Goal: Obtain resource: Download file/media

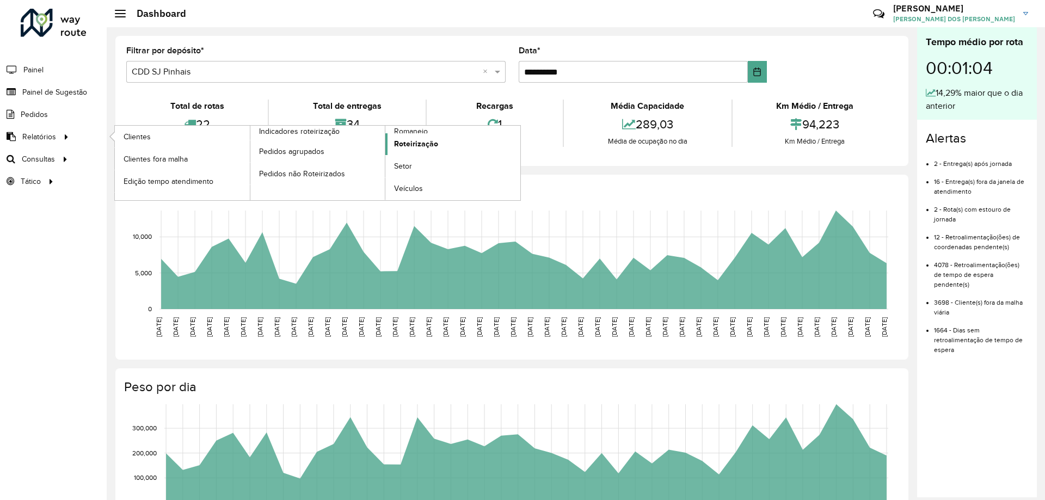
click at [410, 141] on span "Roteirização" at bounding box center [416, 143] width 44 height 11
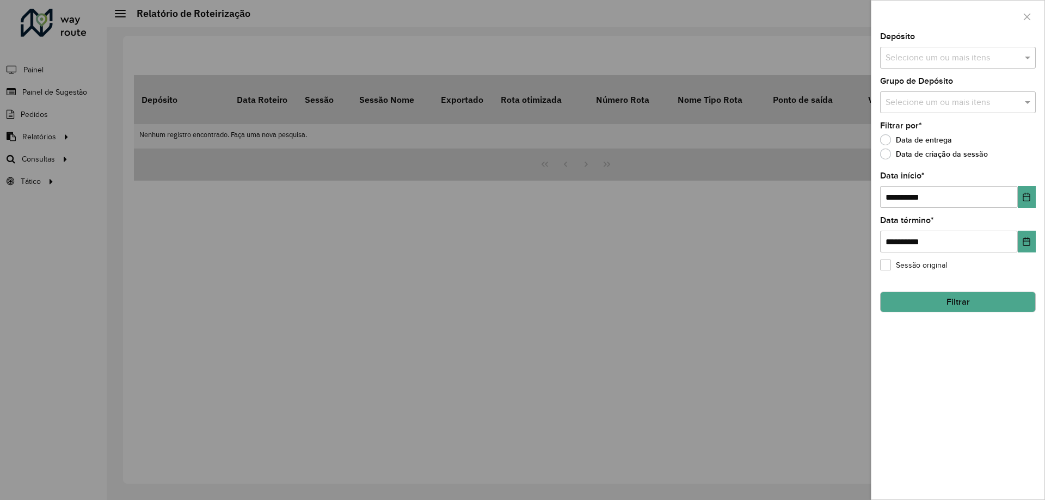
click at [961, 55] on input "text" at bounding box center [951, 58] width 139 height 13
click at [936, 127] on div "CDD SJ Pinhais" at bounding box center [957, 130] width 155 height 18
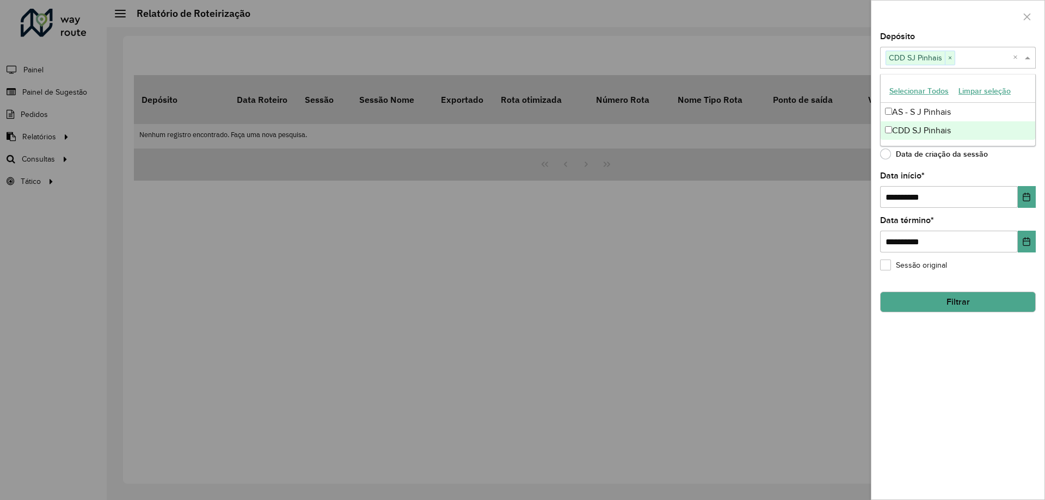
click at [965, 164] on div "**********" at bounding box center [957, 266] width 173 height 467
click at [941, 101] on input "text" at bounding box center [951, 102] width 139 height 13
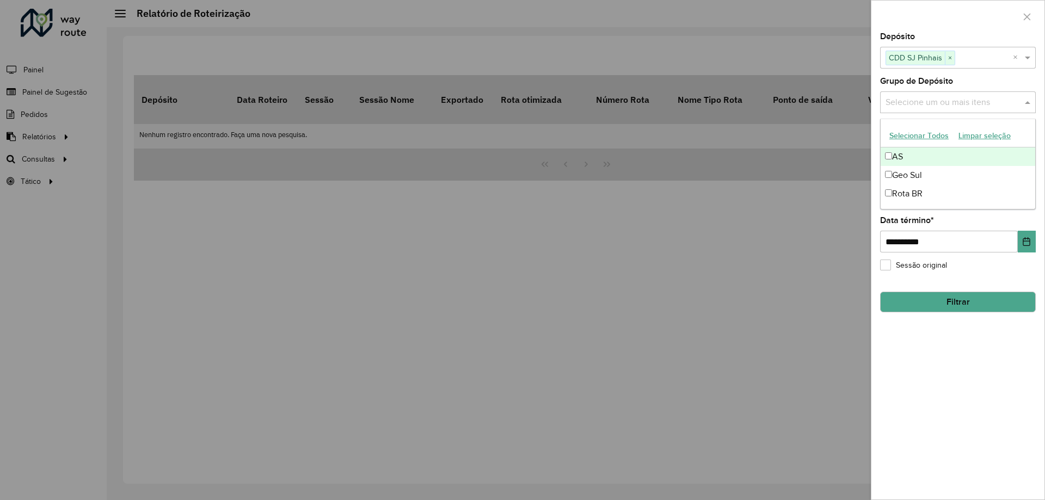
click at [914, 137] on button "Selecionar Todos" at bounding box center [918, 135] width 69 height 17
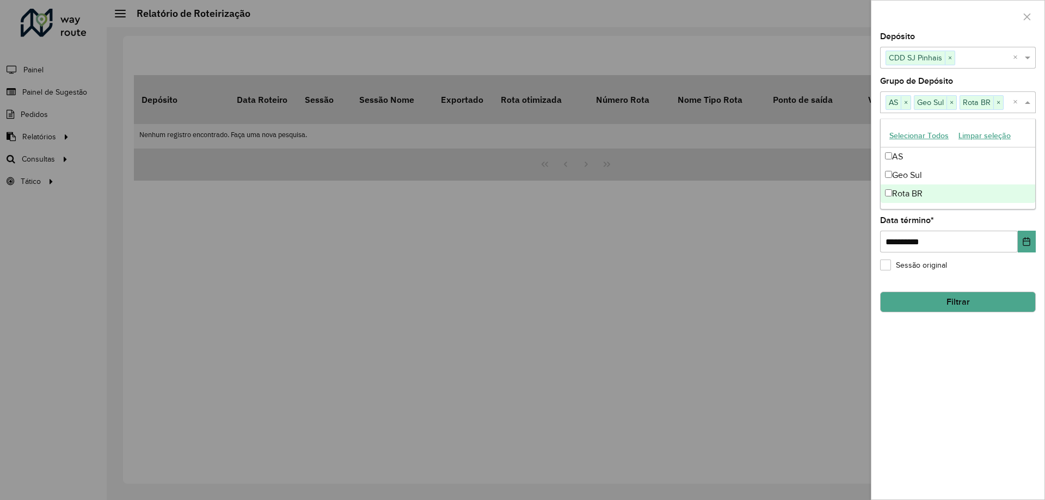
click at [933, 344] on div "**********" at bounding box center [957, 266] width 173 height 467
click at [1029, 195] on icon "Choose Date" at bounding box center [1026, 197] width 9 height 9
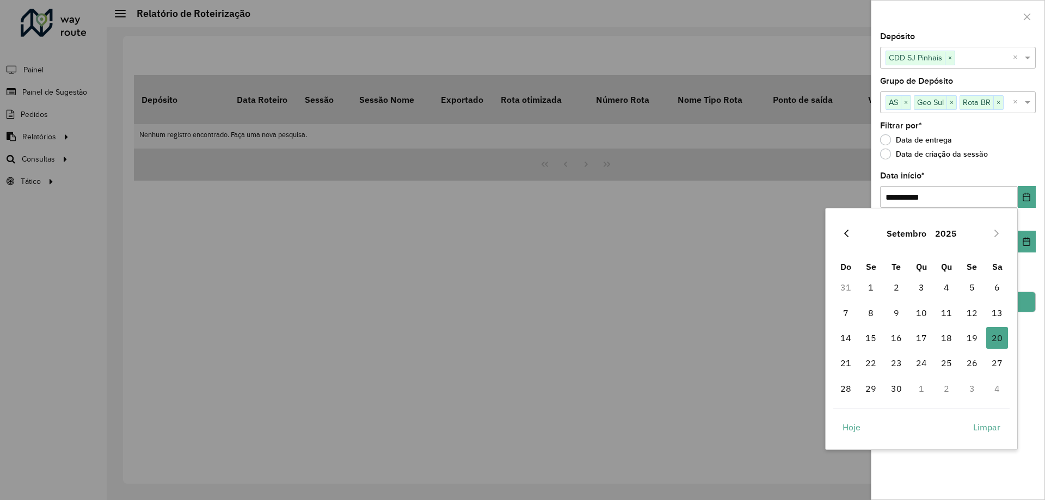
click at [852, 231] on button "Previous Month" at bounding box center [845, 233] width 17 height 17
click at [841, 290] on span "1" at bounding box center [846, 287] width 22 height 22
type input "**********"
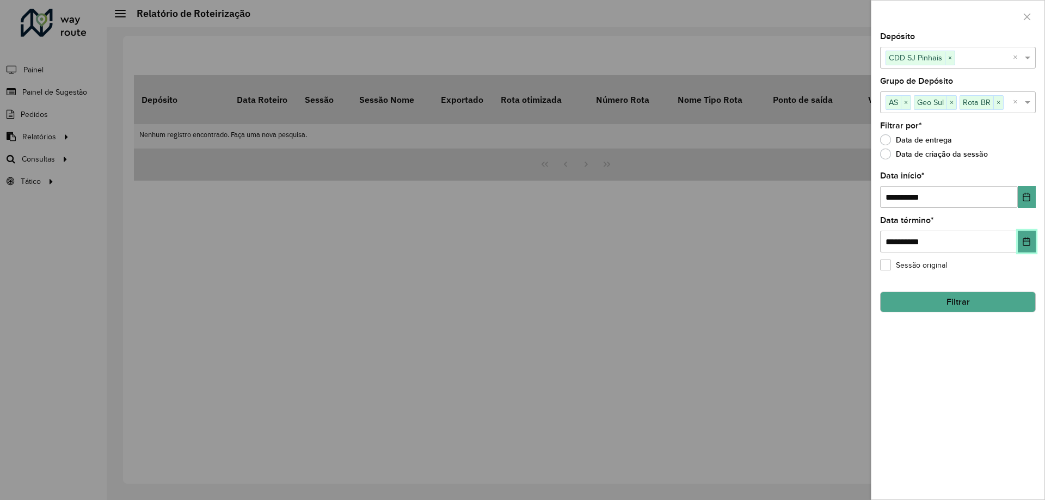
click at [1025, 244] on icon "Choose Date" at bounding box center [1026, 241] width 9 height 9
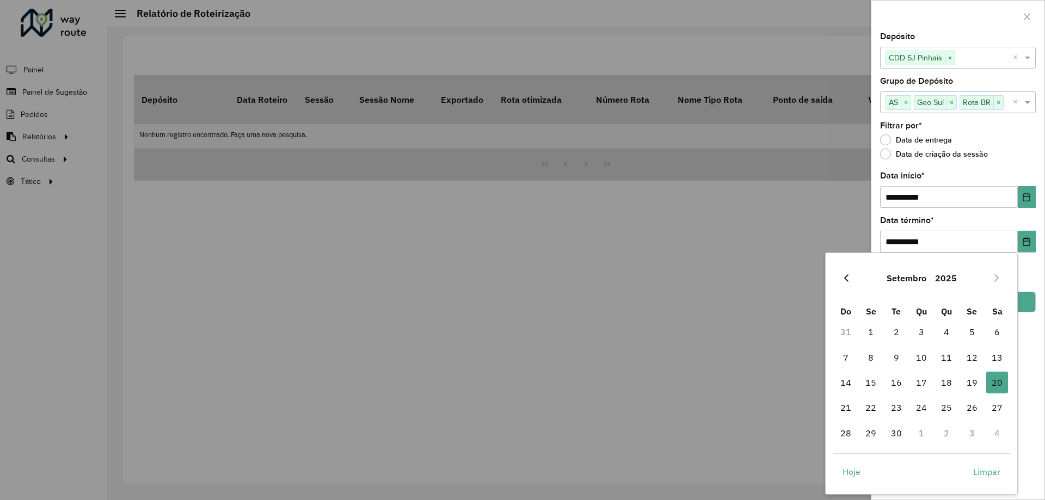
click at [841, 281] on button "Previous Month" at bounding box center [845, 277] width 17 height 17
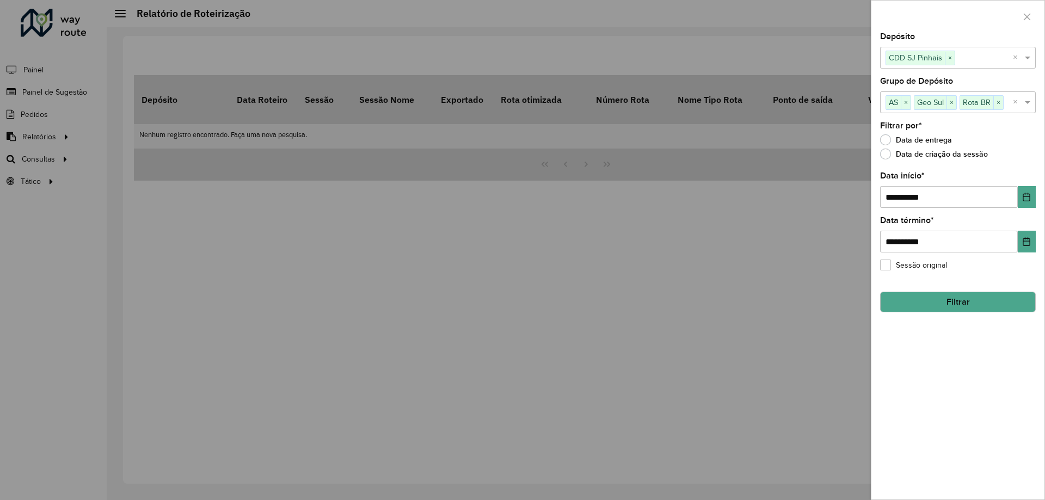
click at [841, 281] on div at bounding box center [522, 250] width 1045 height 500
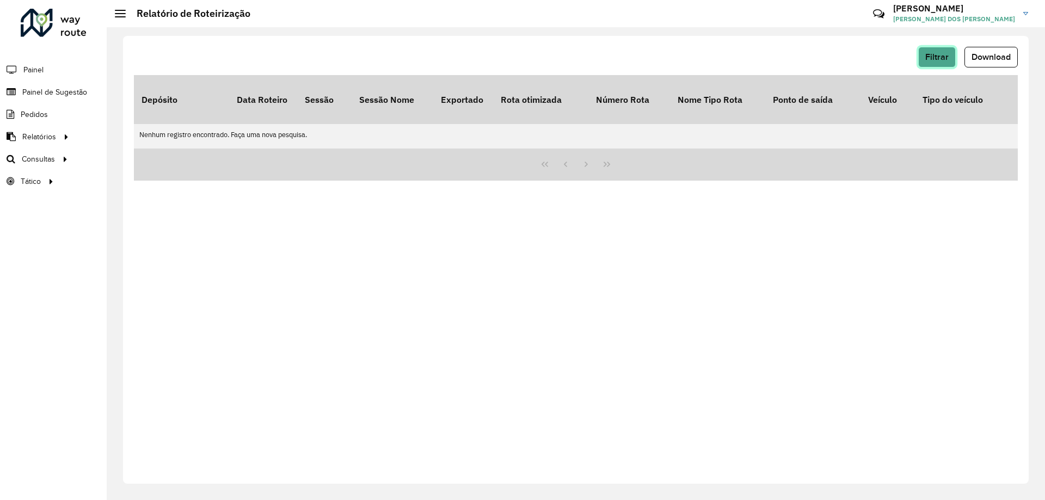
click at [937, 58] on span "Filtrar" at bounding box center [936, 56] width 23 height 9
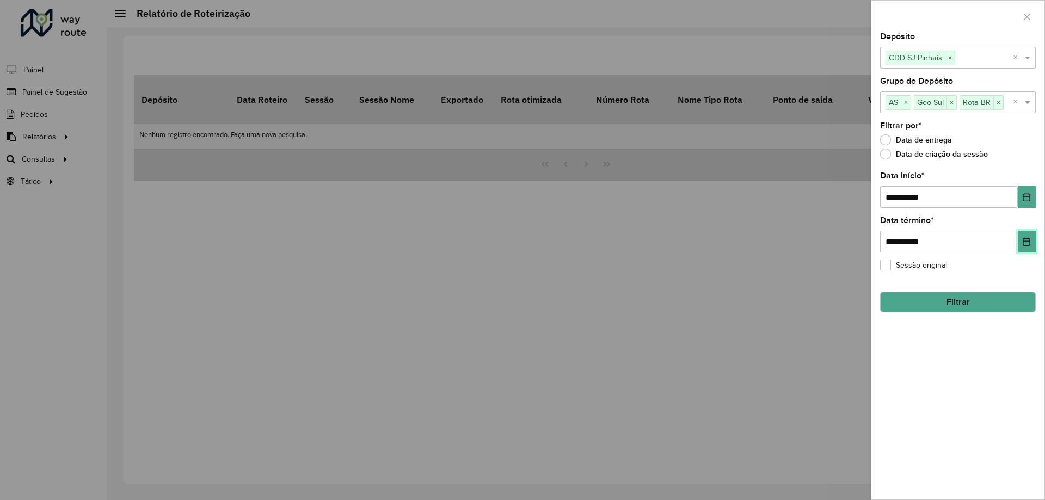
click at [1021, 234] on button "Choose Date" at bounding box center [1026, 242] width 18 height 22
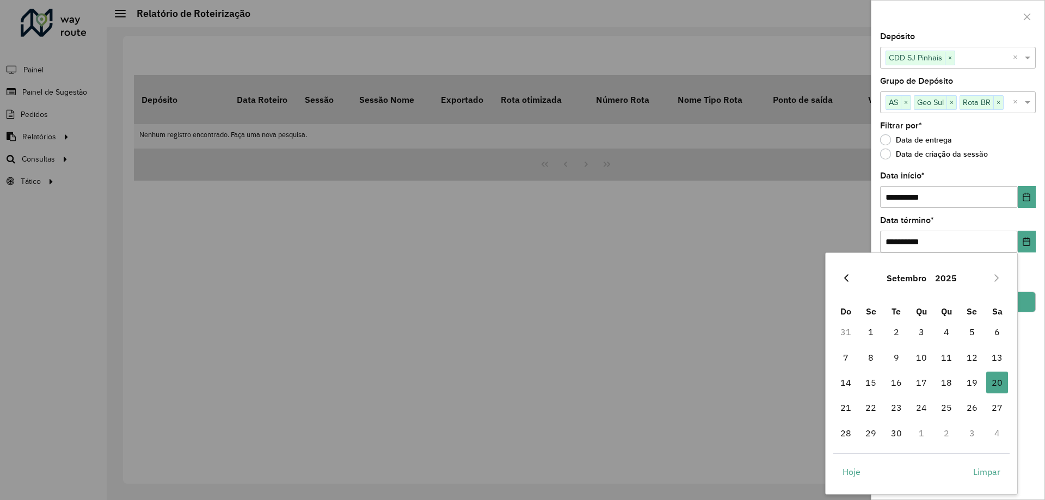
click at [850, 279] on icon "Previous Month" at bounding box center [846, 278] width 9 height 9
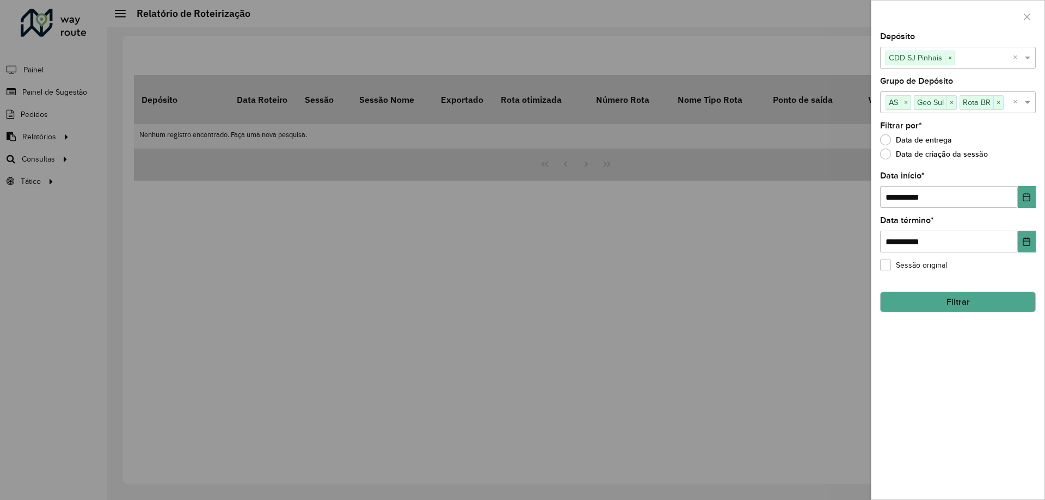
click at [850, 279] on div at bounding box center [522, 250] width 1045 height 500
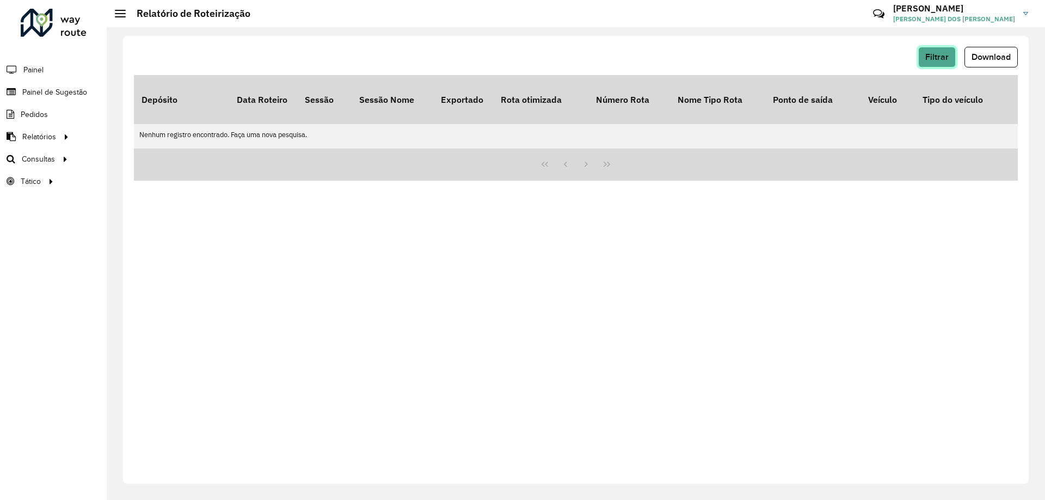
click at [942, 59] on span "Filtrar" at bounding box center [936, 56] width 23 height 9
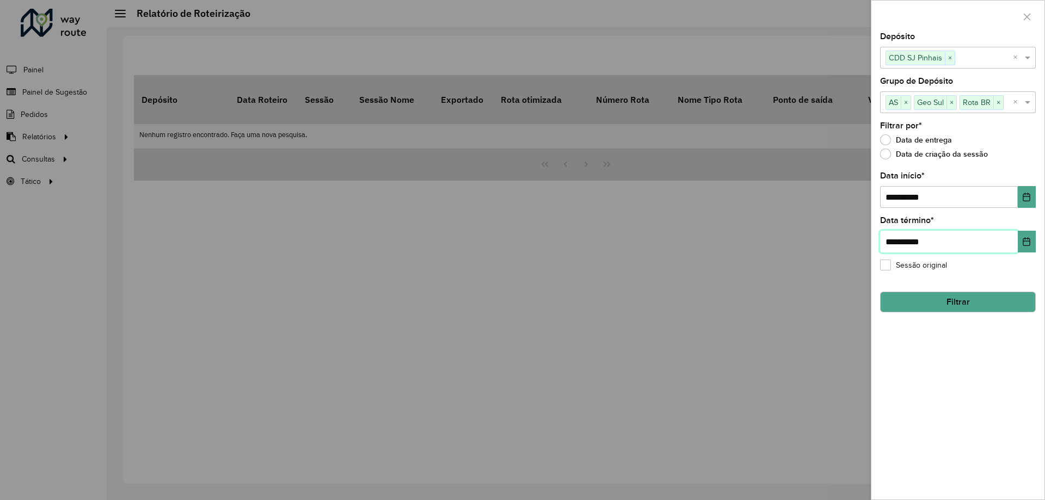
click at [1008, 237] on input "**********" at bounding box center [949, 242] width 138 height 22
click at [1024, 242] on icon "Choose Date" at bounding box center [1026, 241] width 9 height 9
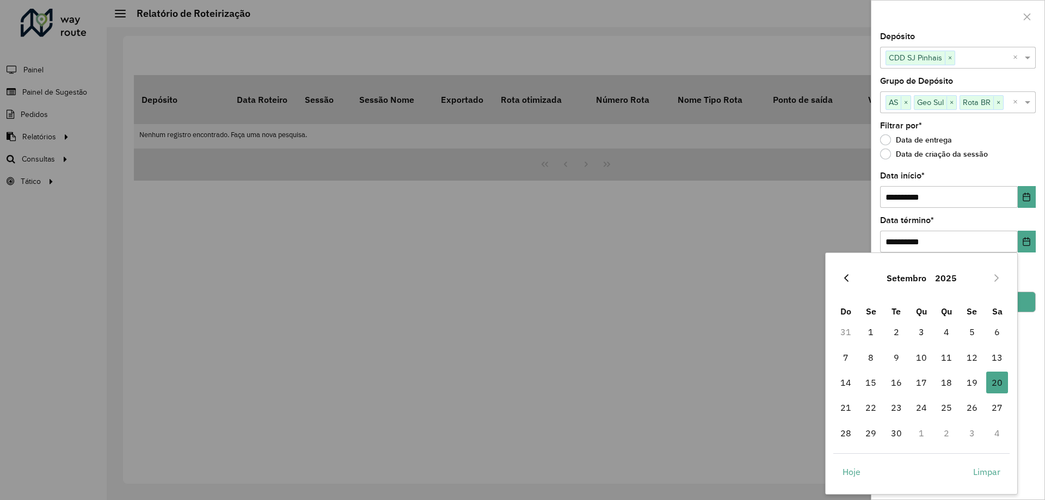
click at [844, 279] on icon "Previous Month" at bounding box center [846, 278] width 9 height 9
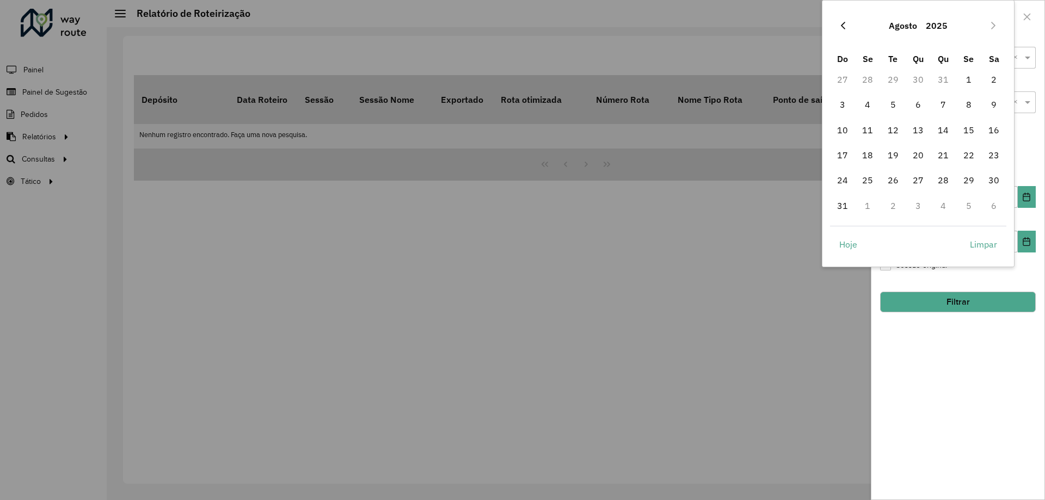
click at [845, 29] on icon "Previous Month" at bounding box center [842, 25] width 9 height 9
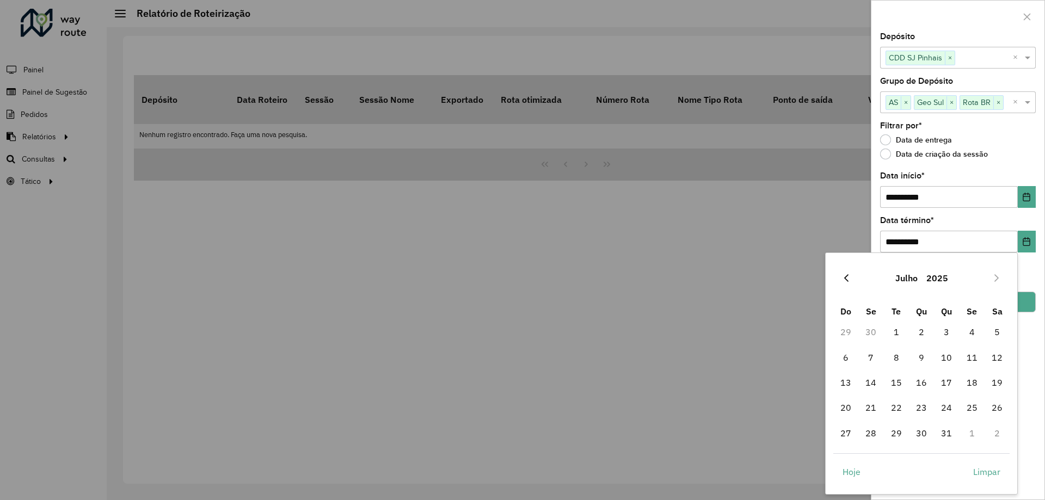
click at [843, 277] on icon "Previous Month" at bounding box center [846, 278] width 9 height 9
click at [875, 436] on span "30" at bounding box center [871, 433] width 22 height 22
type input "**********"
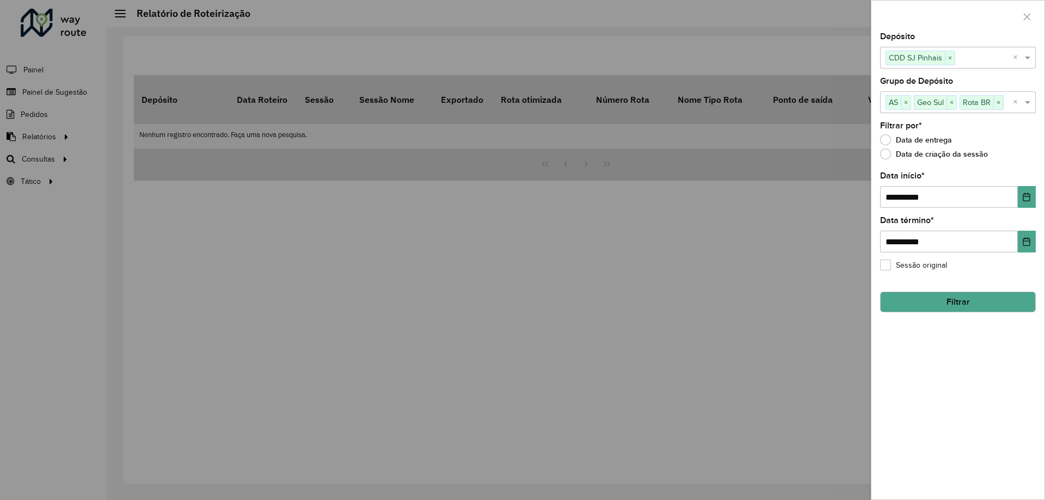
click at [969, 305] on button "Filtrar" at bounding box center [958, 302] width 156 height 21
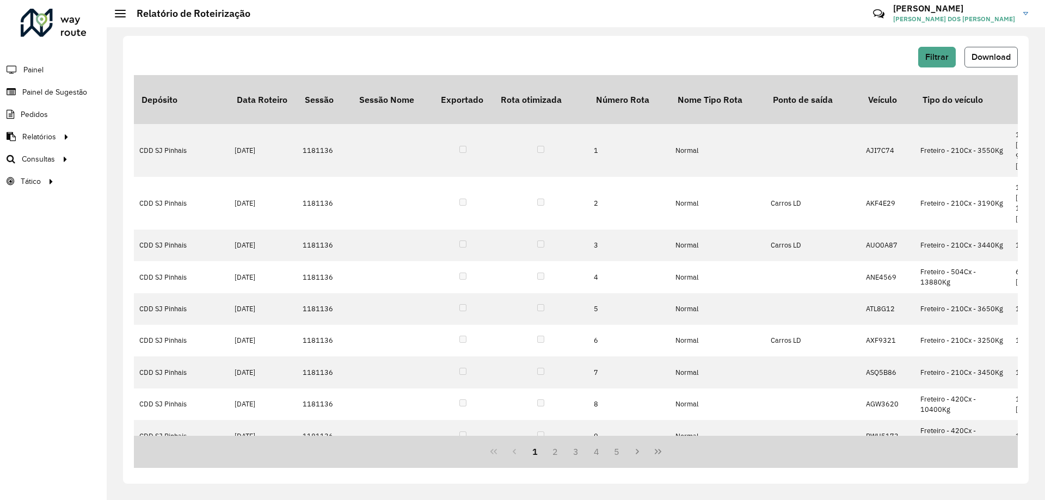
click at [1002, 64] on button "Download" at bounding box center [990, 57] width 53 height 21
click at [946, 57] on span "Filtrar" at bounding box center [936, 56] width 23 height 9
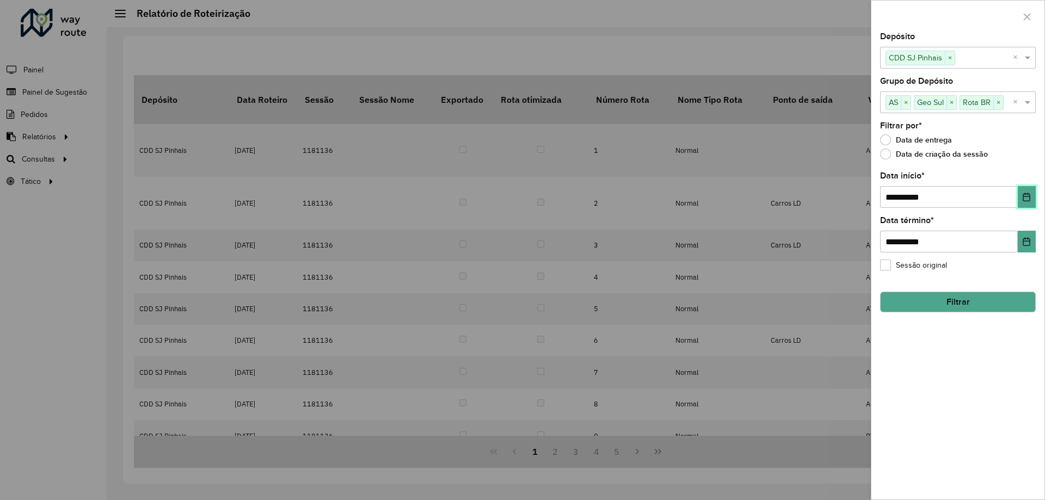
click at [1022, 194] on icon "Choose Date" at bounding box center [1026, 197] width 9 height 9
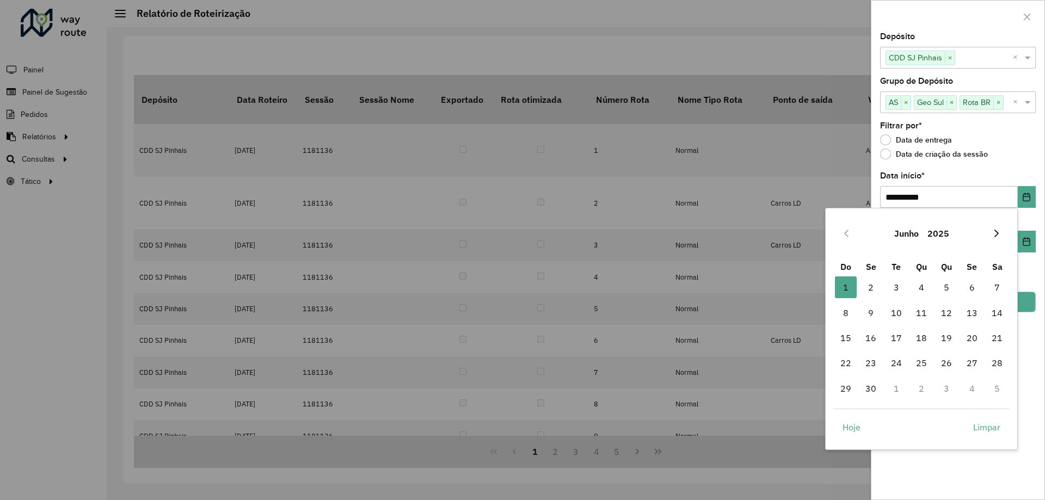
click at [1001, 231] on icon "Next Month" at bounding box center [996, 233] width 9 height 9
click at [894, 284] on span "1" at bounding box center [896, 287] width 22 height 22
type input "**********"
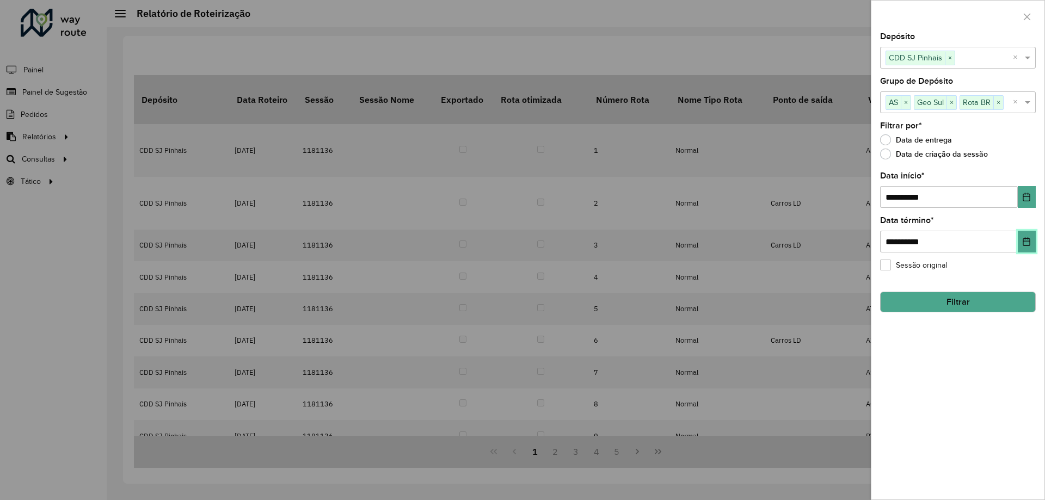
click at [1024, 242] on icon "Choose Date" at bounding box center [1026, 241] width 7 height 9
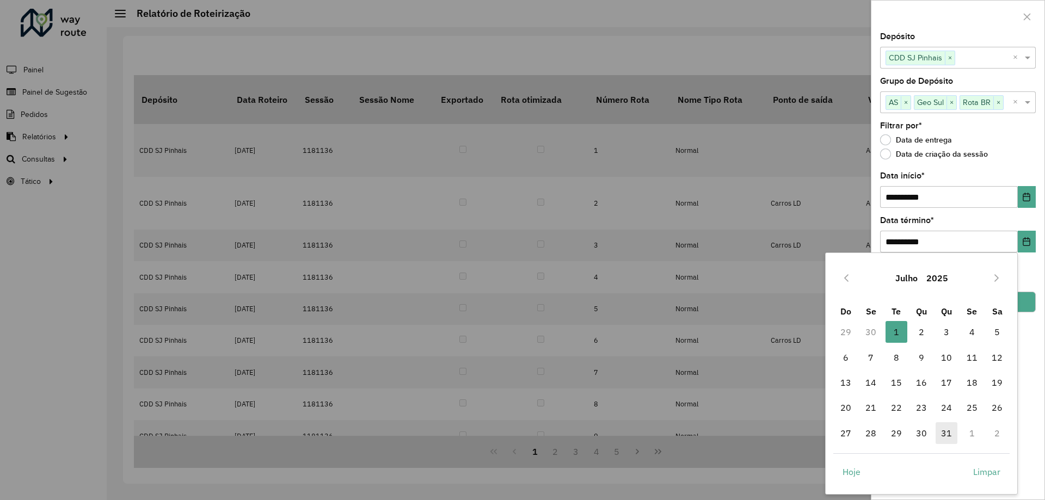
click at [946, 441] on span "31" at bounding box center [946, 433] width 22 height 22
type input "**********"
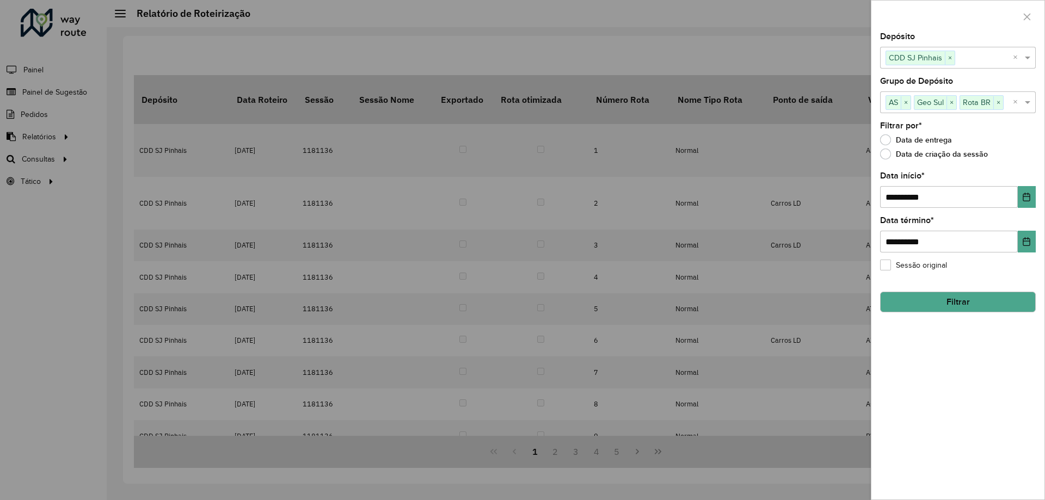
click at [956, 304] on button "Filtrar" at bounding box center [958, 302] width 156 height 21
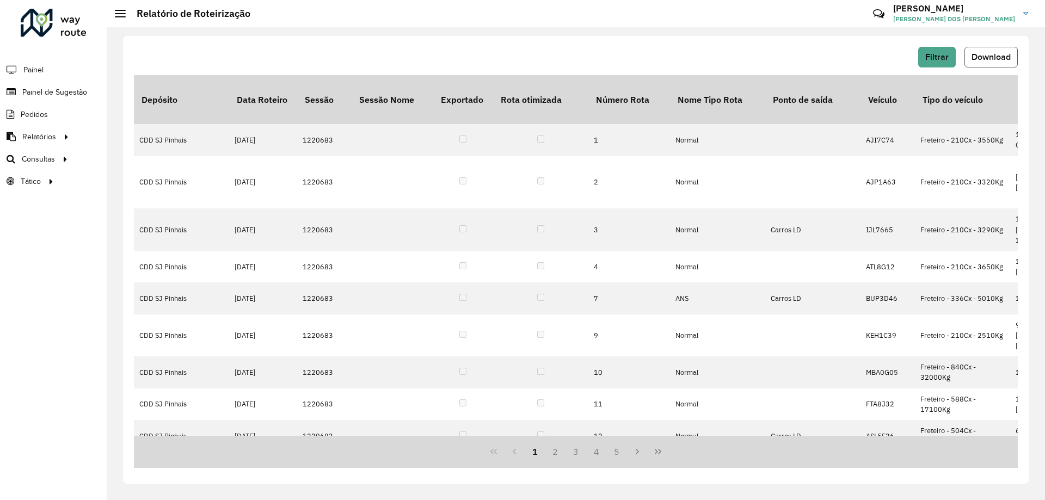
click at [990, 58] on span "Download" at bounding box center [990, 56] width 39 height 9
click at [1003, 55] on span "Download" at bounding box center [990, 56] width 39 height 9
click at [945, 56] on span "Filtrar" at bounding box center [936, 56] width 23 height 9
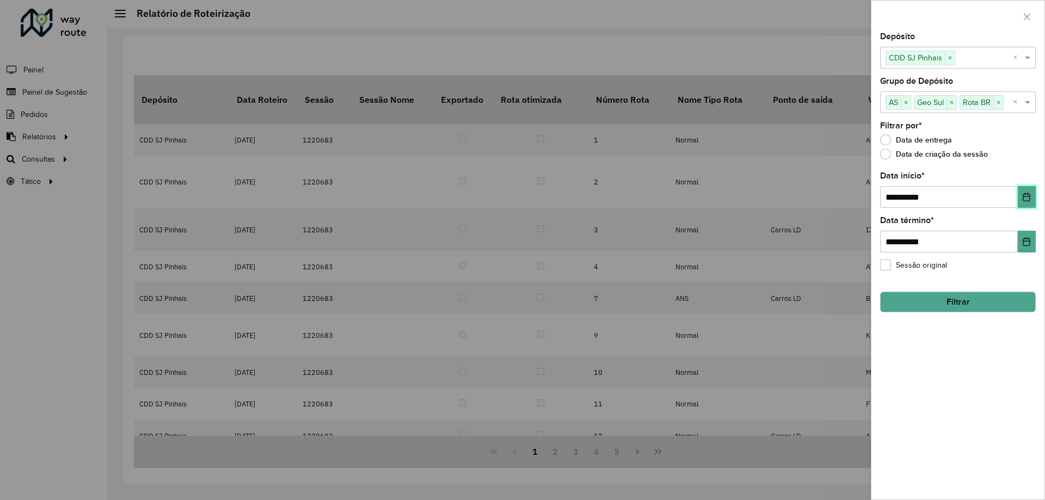
click at [1026, 196] on icon "Choose Date" at bounding box center [1026, 197] width 9 height 9
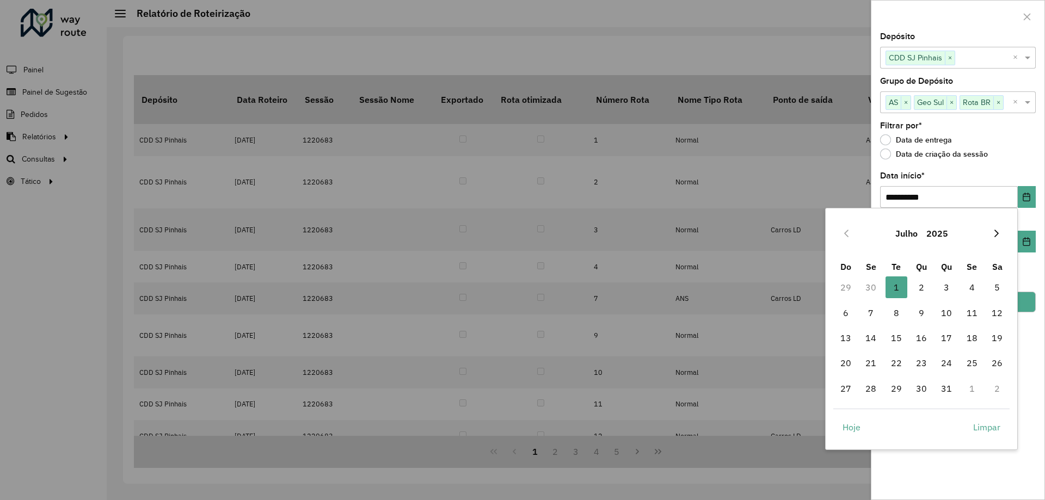
click at [991, 233] on button "Next Month" at bounding box center [995, 233] width 17 height 17
click at [971, 285] on span "1" at bounding box center [972, 287] width 22 height 22
type input "**********"
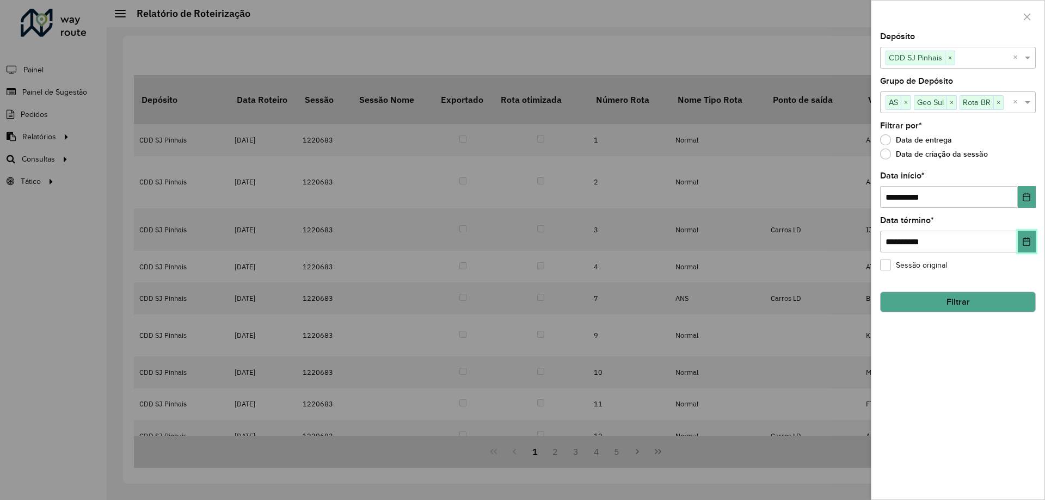
click at [1030, 241] on icon "Choose Date" at bounding box center [1026, 241] width 7 height 9
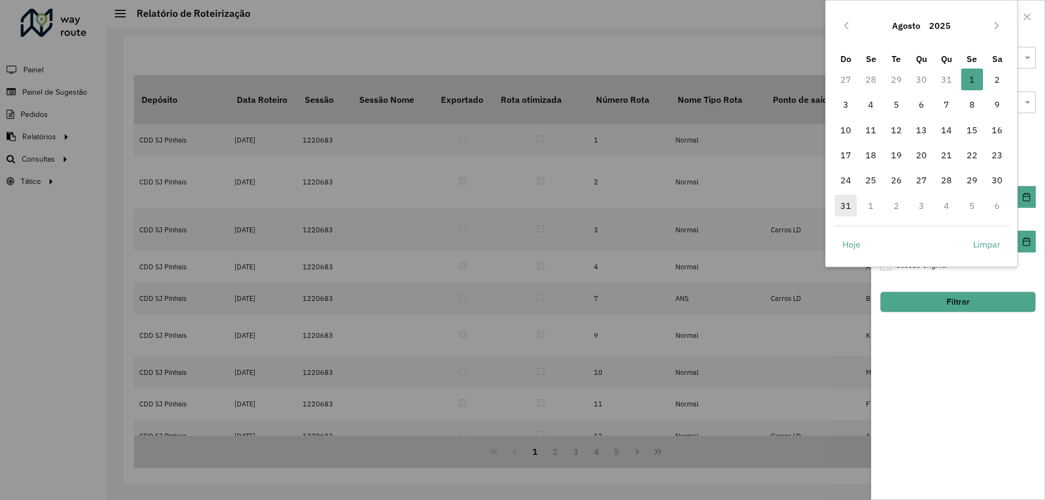
click at [840, 209] on span "31" at bounding box center [846, 206] width 22 height 22
type input "**********"
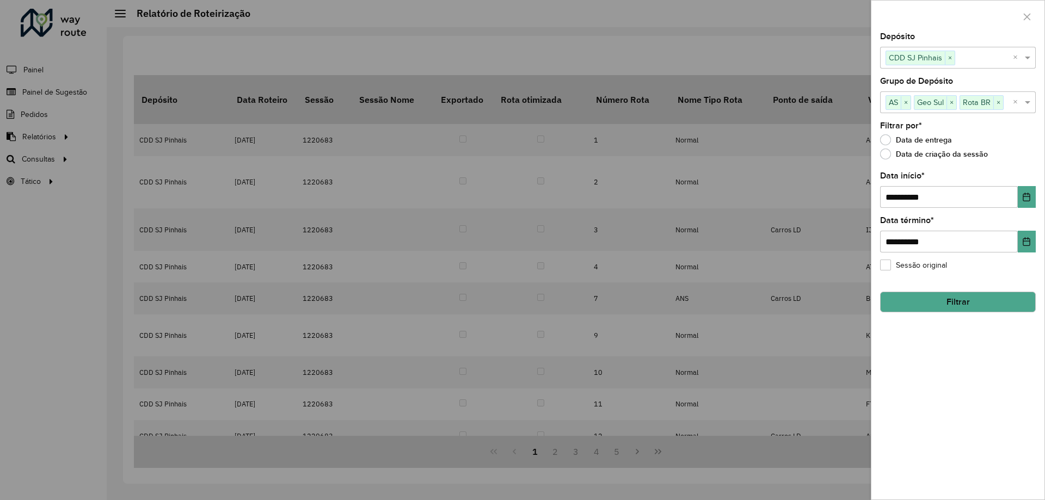
click at [940, 300] on button "Filtrar" at bounding box center [958, 302] width 156 height 21
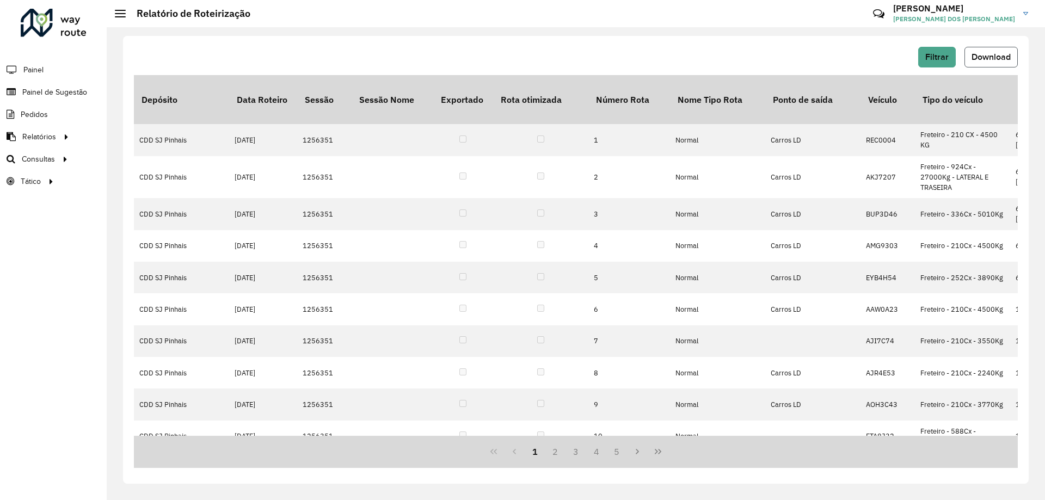
click at [990, 56] on span "Download" at bounding box center [990, 56] width 39 height 9
click at [941, 52] on button "Filtrar" at bounding box center [937, 57] width 38 height 21
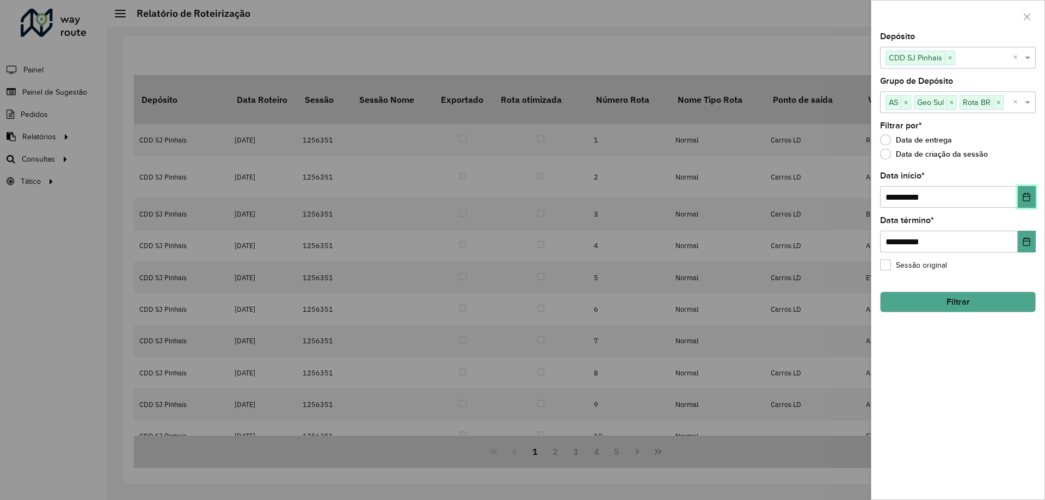
click at [1027, 196] on icon "Choose Date" at bounding box center [1026, 197] width 7 height 9
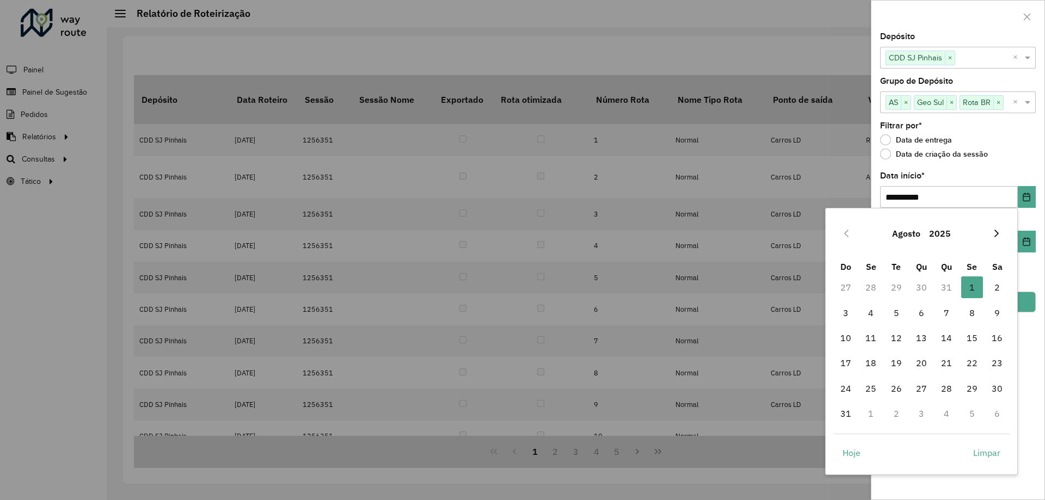
click at [1002, 231] on button "Next Month" at bounding box center [995, 233] width 17 height 17
click at [878, 287] on span "1" at bounding box center [871, 287] width 22 height 22
type input "**********"
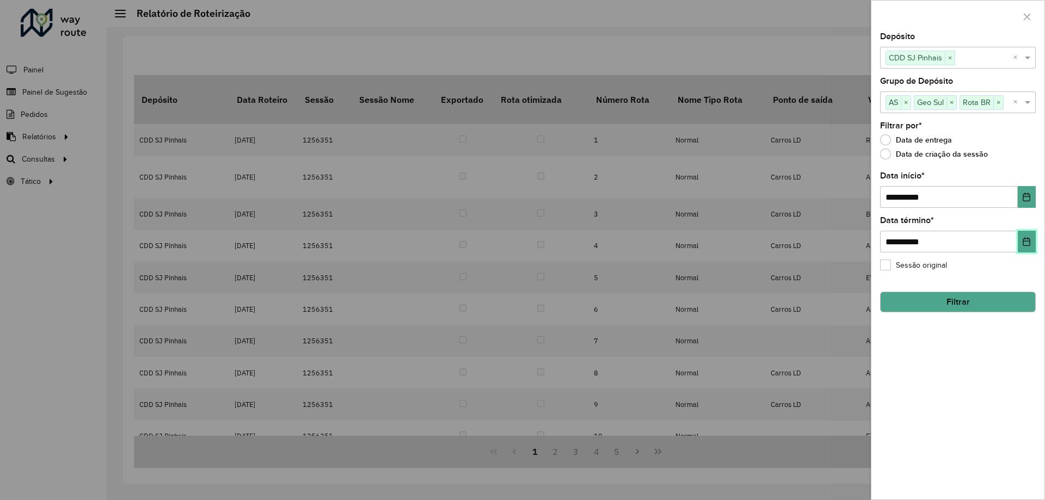
click at [1021, 246] on button "Choose Date" at bounding box center [1026, 242] width 18 height 22
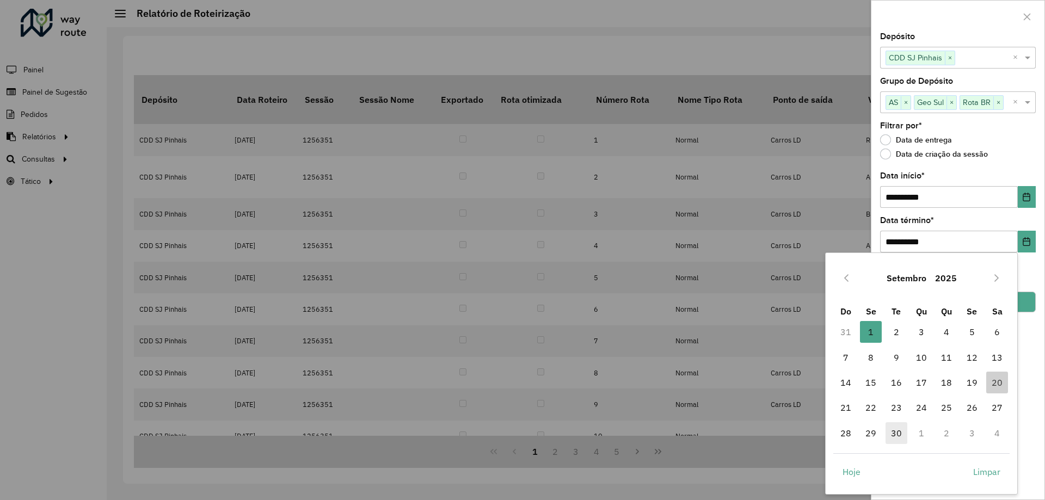
click at [895, 439] on span "30" at bounding box center [896, 433] width 22 height 22
type input "**********"
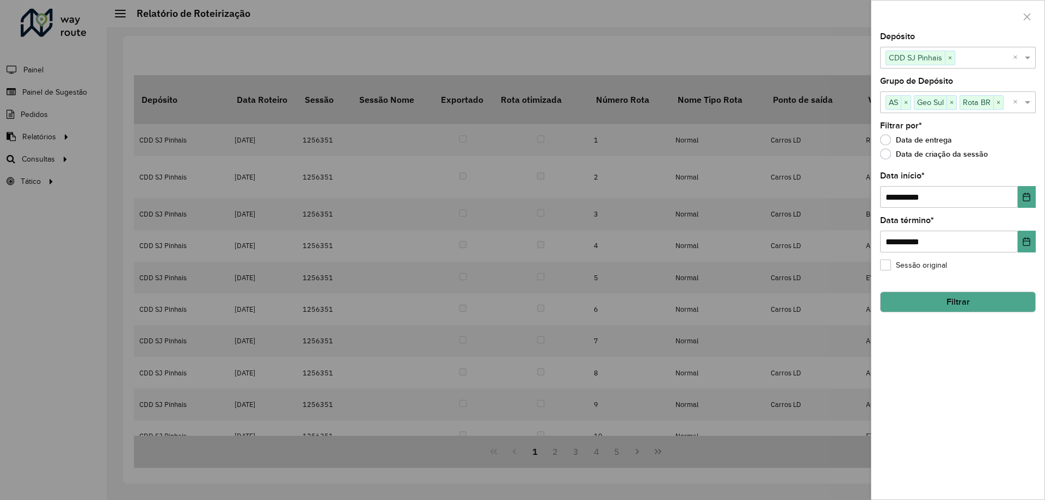
click at [968, 307] on button "Filtrar" at bounding box center [958, 302] width 156 height 21
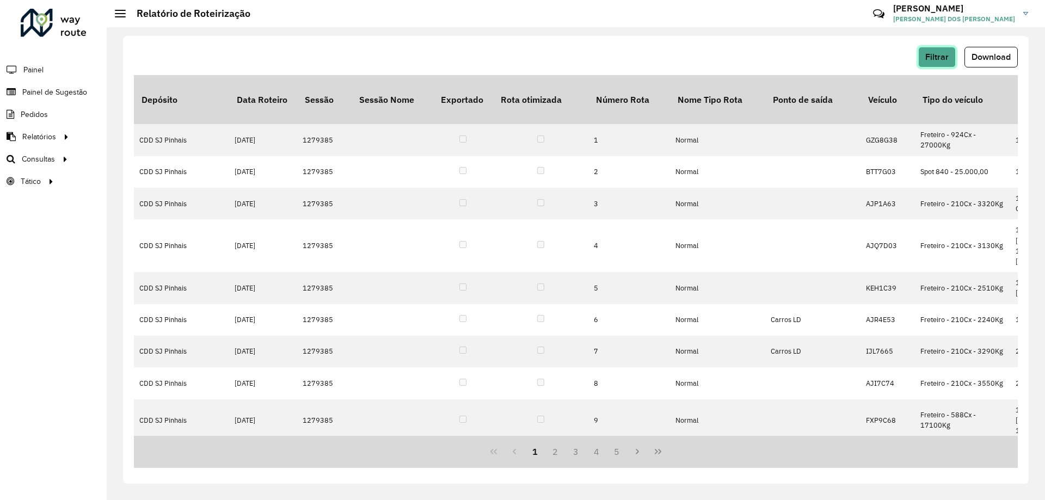
click at [927, 51] on button "Filtrar" at bounding box center [937, 57] width 38 height 21
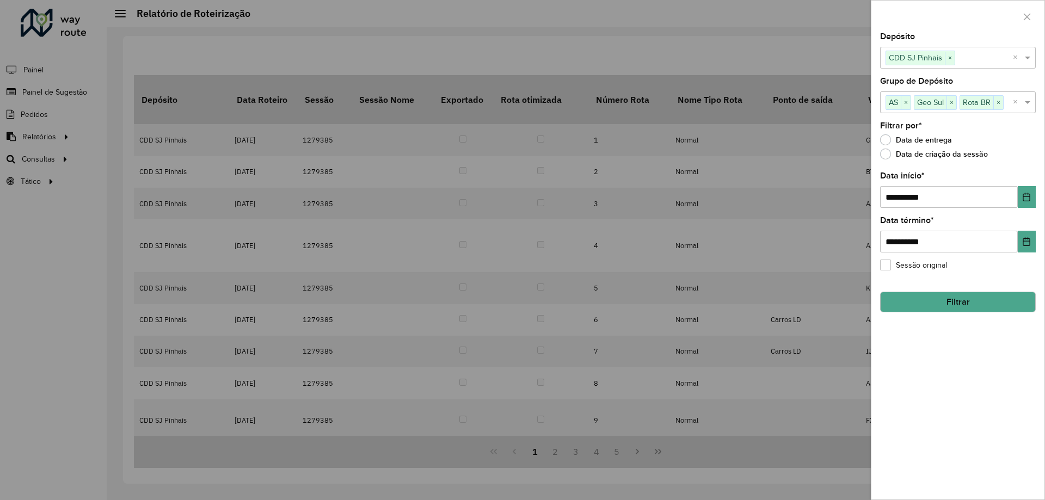
click at [977, 304] on button "Filtrar" at bounding box center [958, 302] width 156 height 21
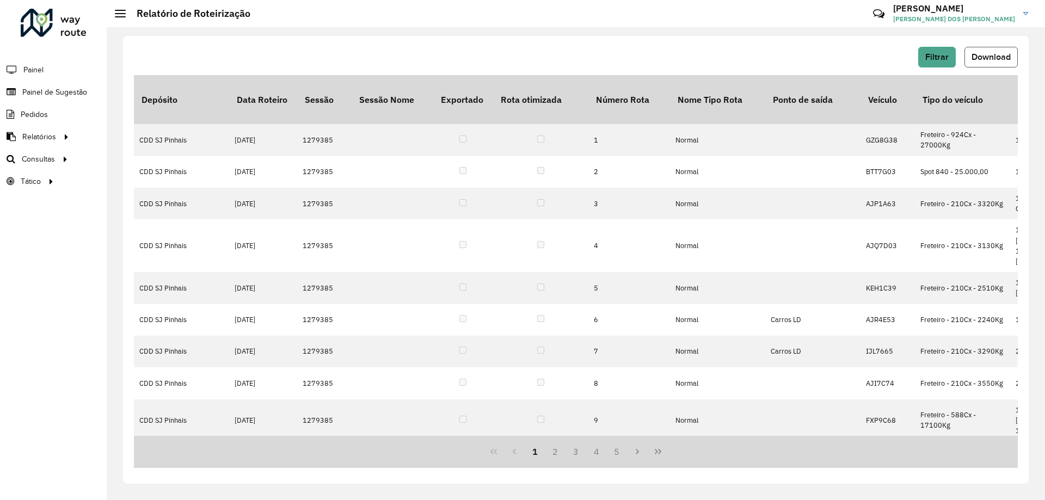
click at [988, 59] on span "Download" at bounding box center [990, 56] width 39 height 9
click at [446, 35] on div "Filtrar Download Depósito Data Roteiro Sessão Sessão Nome Exportado Rota otimiz…" at bounding box center [576, 263] width 938 height 473
